Goal: Download file/media

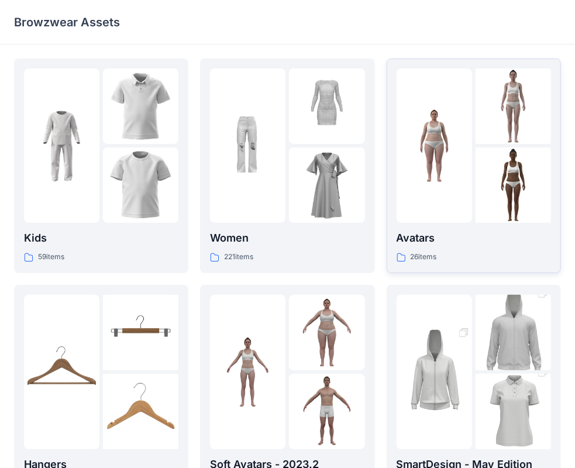
click at [438, 230] on p "Avatars" at bounding box center [474, 238] width 155 height 16
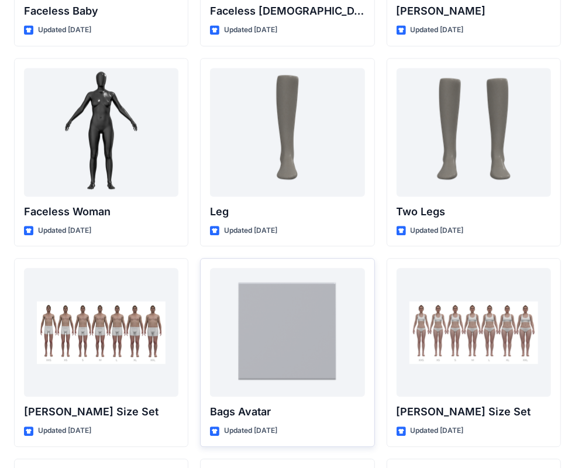
scroll to position [1020, 0]
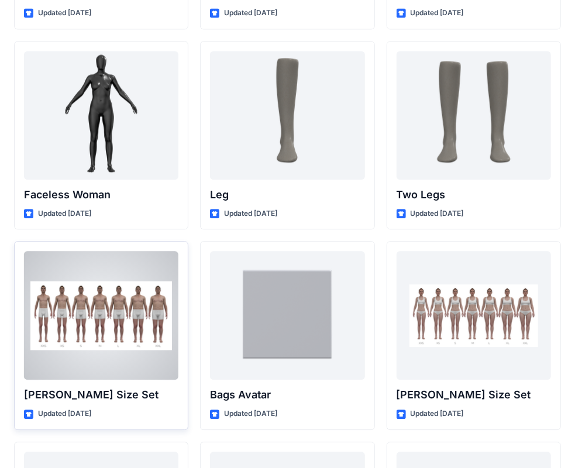
click at [80, 392] on p "[PERSON_NAME] Size Set" at bounding box center [101, 395] width 155 height 16
click at [113, 286] on div at bounding box center [101, 315] width 155 height 129
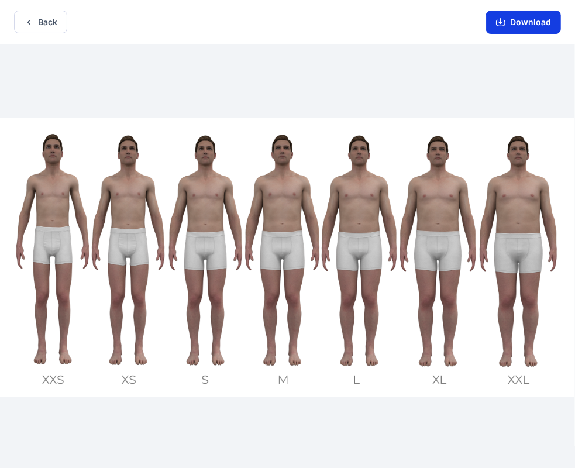
click at [530, 25] on button "Download" at bounding box center [523, 22] width 75 height 23
click at [30, 23] on icon "button" at bounding box center [28, 22] width 9 height 9
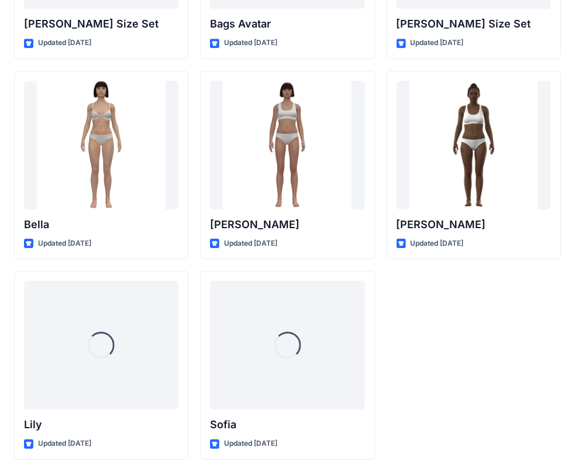
scroll to position [1393, 0]
